Goal: Information Seeking & Learning: Check status

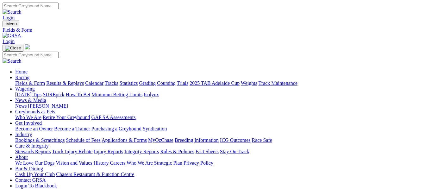
click at [78, 80] on link "Results & Replays" at bounding box center [65, 82] width 38 height 5
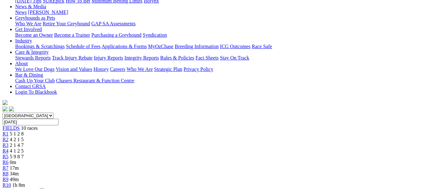
scroll to position [84, 0]
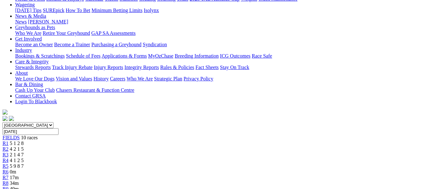
click at [24, 146] on span "4 2 1 5" at bounding box center [17, 148] width 14 height 5
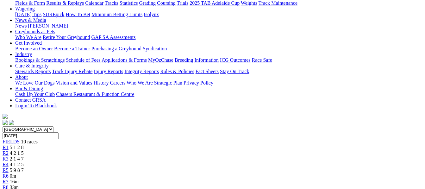
scroll to position [59, 0]
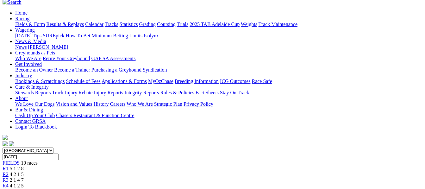
click at [24, 177] on span "2 1 4 7" at bounding box center [17, 179] width 14 height 5
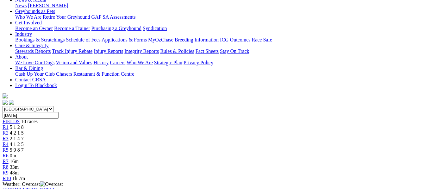
scroll to position [89, 0]
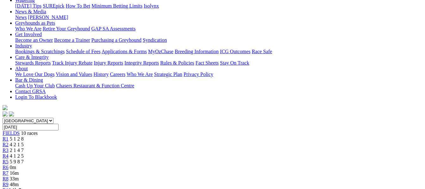
click at [24, 153] on span "4 1 2 5" at bounding box center [17, 155] width 14 height 5
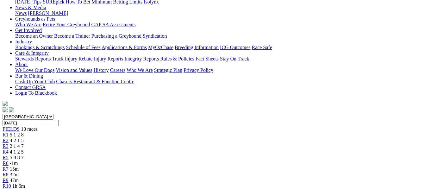
scroll to position [80, 0]
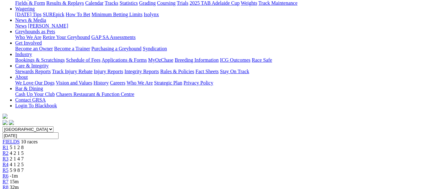
click at [24, 167] on span "5 9 8 7" at bounding box center [17, 169] width 14 height 5
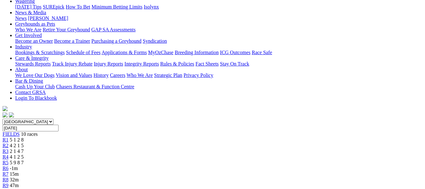
scroll to position [76, 0]
